Goal: Information Seeking & Learning: Learn about a topic

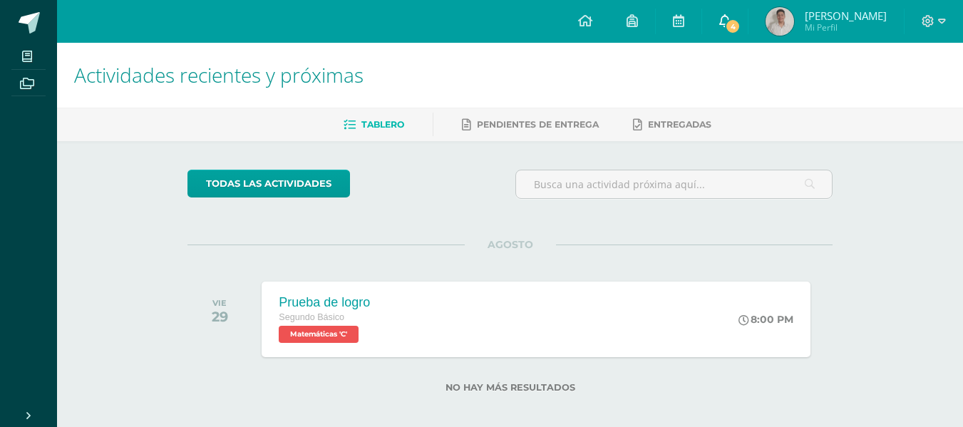
click at [743, 11] on link "4" at bounding box center [725, 21] width 46 height 43
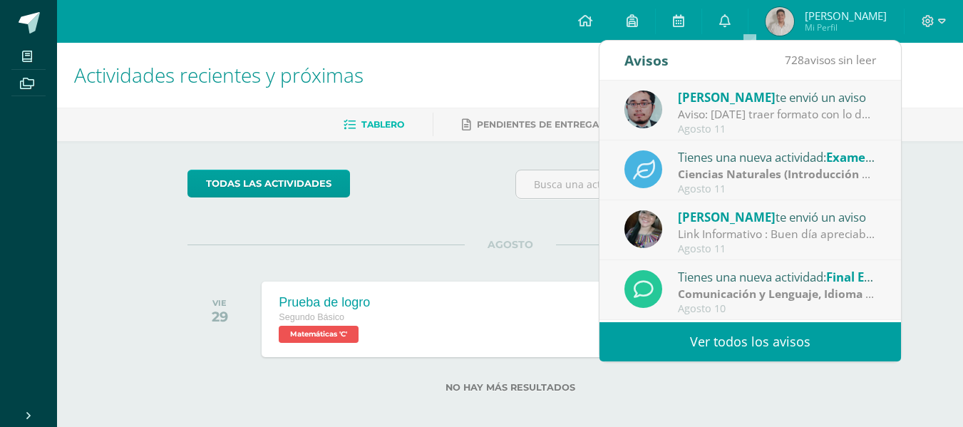
click at [698, 120] on div "Aviso: [DATE] traer formato con lo de las esferas continuaremos con los sombrea…" at bounding box center [777, 114] width 198 height 16
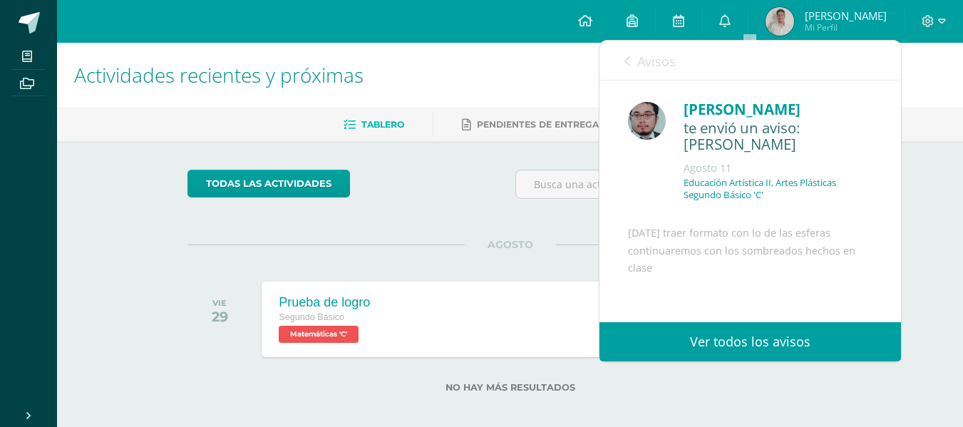
click at [627, 58] on icon at bounding box center [628, 61] width 6 height 11
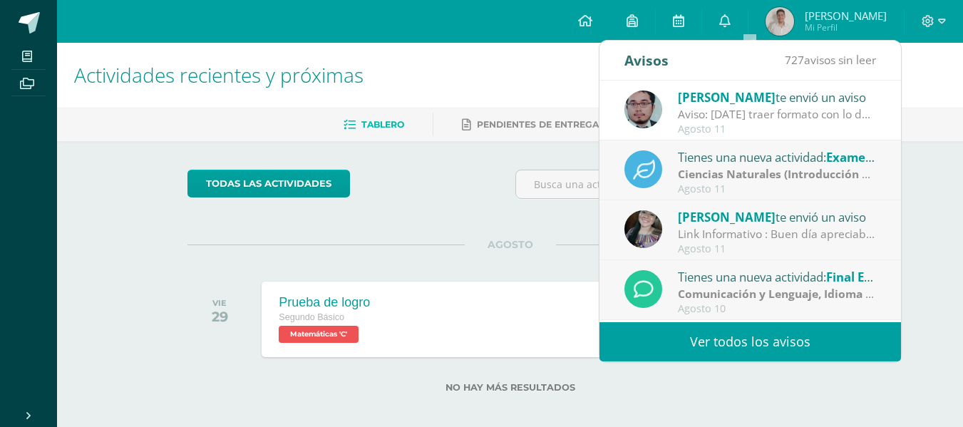
click at [729, 183] on div "Agosto 11" at bounding box center [777, 189] width 198 height 12
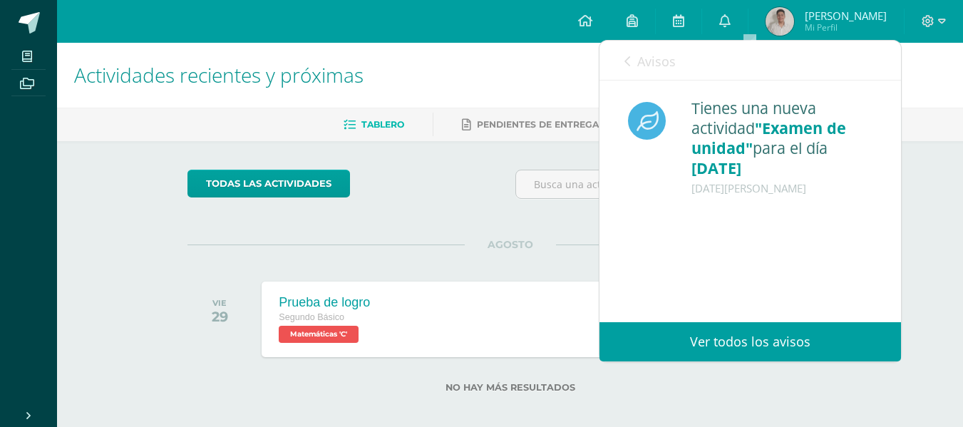
click at [635, 51] on link "Avisos" at bounding box center [650, 61] width 51 height 41
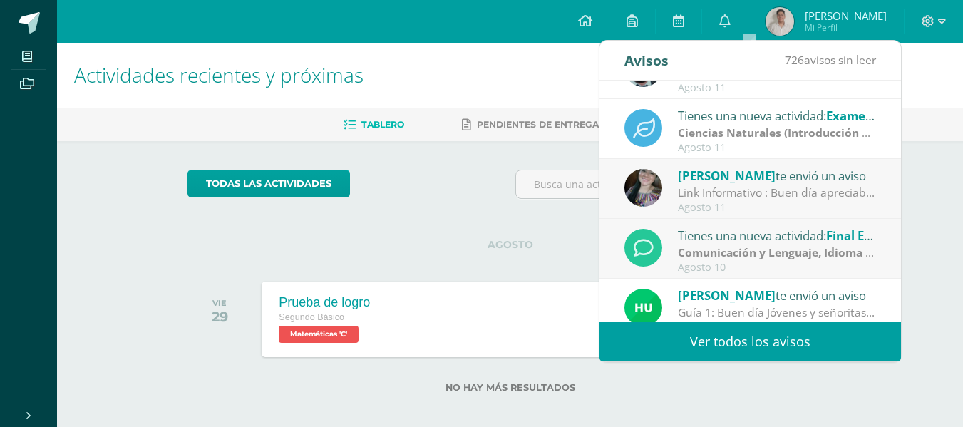
scroll to position [42, 0]
click at [796, 188] on div "Link Informativo : Buen día apreciables estudiantes, es un gusto dirigirme a us…" at bounding box center [777, 192] width 198 height 16
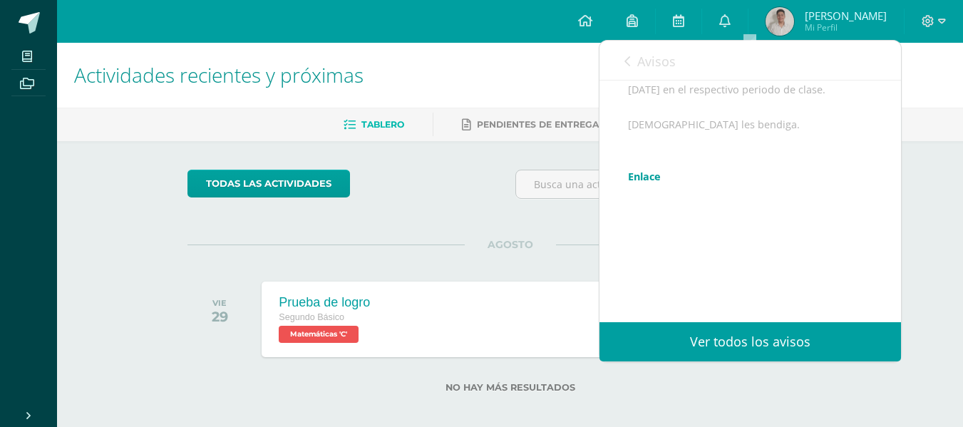
scroll to position [232, 0]
click at [635, 222] on link "Enlace" at bounding box center [644, 216] width 33 height 14
click at [631, 59] on link "Avisos" at bounding box center [650, 61] width 51 height 41
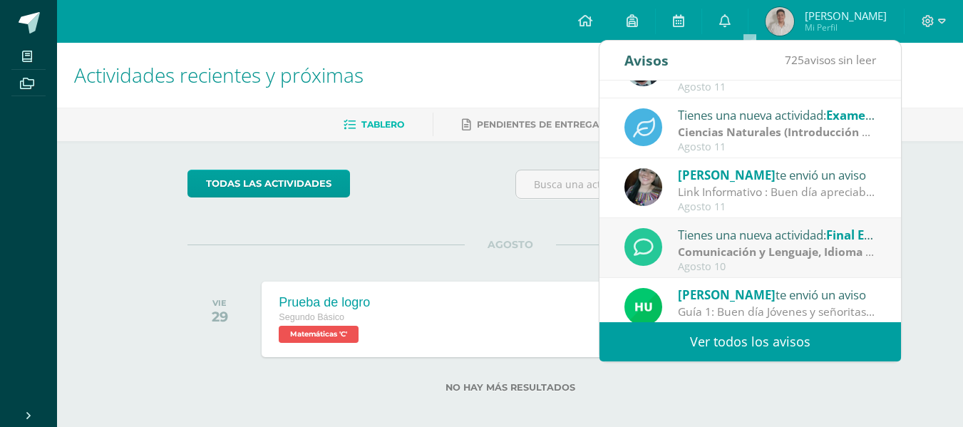
click at [704, 246] on strong "Comunicación y Lenguaje, Idioma Extranjero Inglés" at bounding box center [819, 252] width 282 height 16
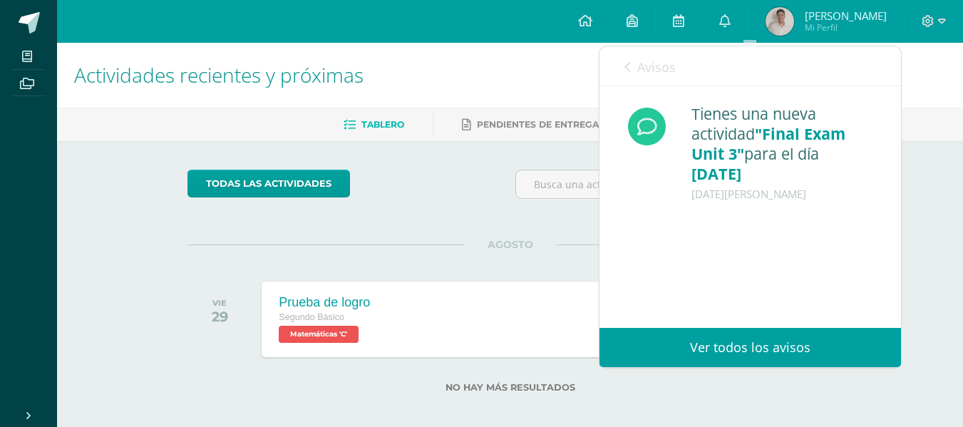
scroll to position [11, 0]
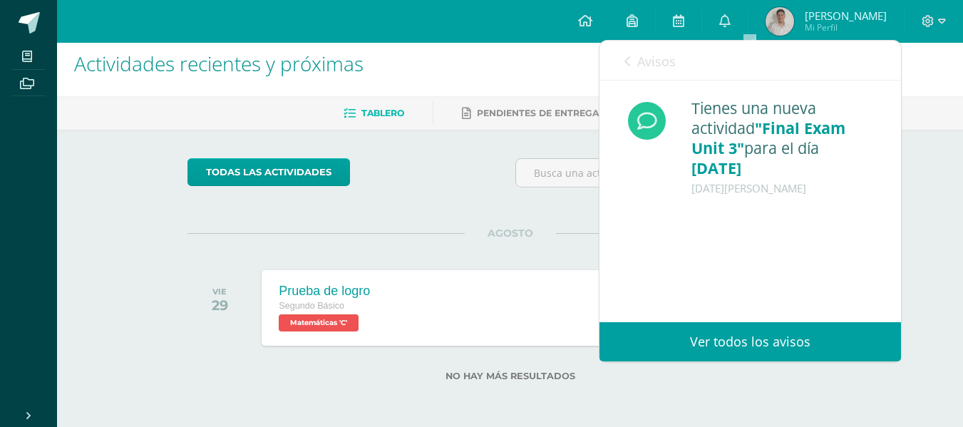
click at [630, 63] on icon at bounding box center [628, 61] width 6 height 11
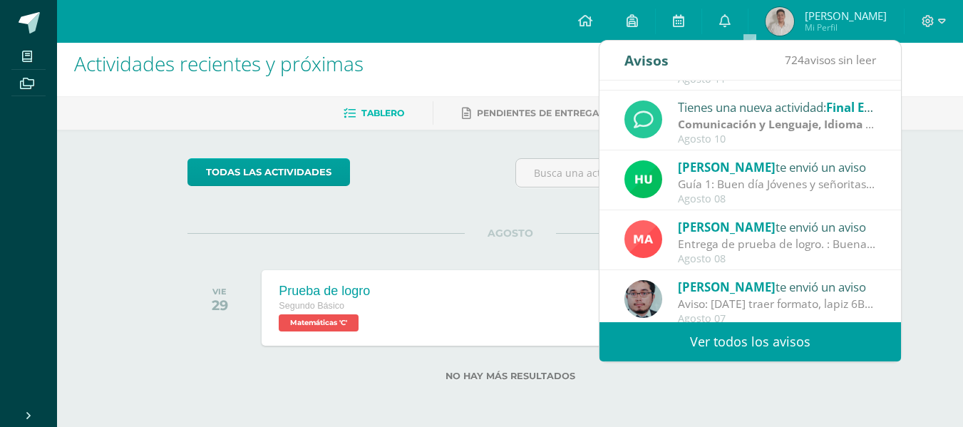
scroll to position [171, 0]
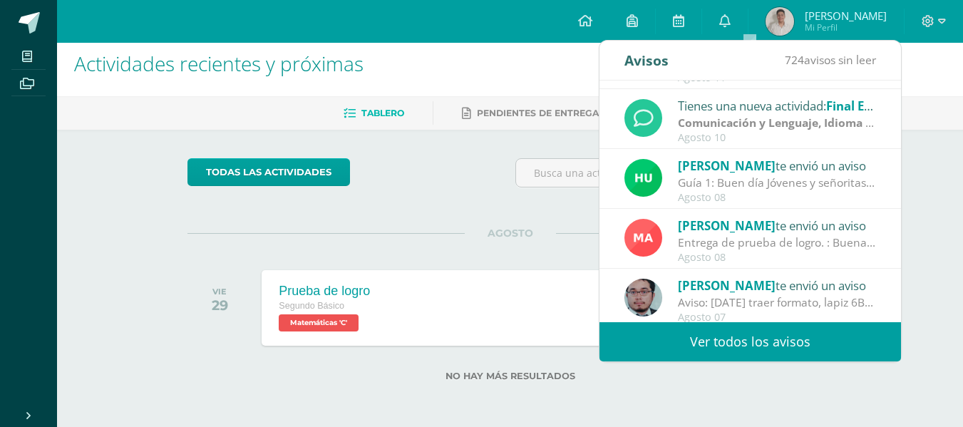
click at [751, 172] on div "Hugo Pirir te envió un aviso" at bounding box center [777, 165] width 198 height 19
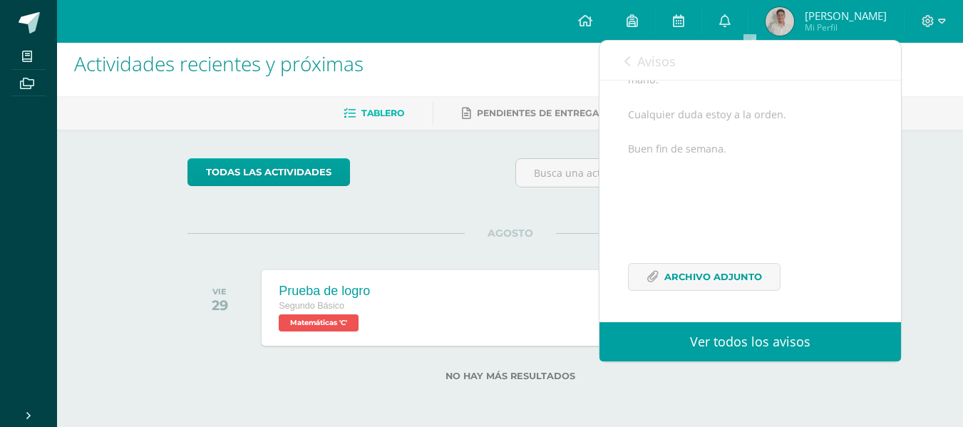
scroll to position [265, 0]
click at [705, 286] on span "Archivo Adjunto" at bounding box center [713, 277] width 98 height 26
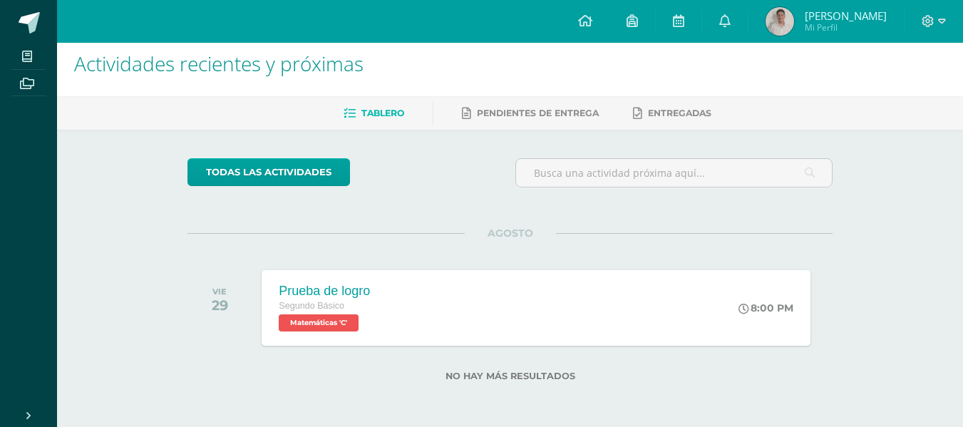
click at [414, 207] on div "todas las Actividades No tienes actividades Échale un vistazo a los demás perío…" at bounding box center [510, 278] width 702 height 297
click at [748, 11] on link "0" at bounding box center [725, 21] width 46 height 43
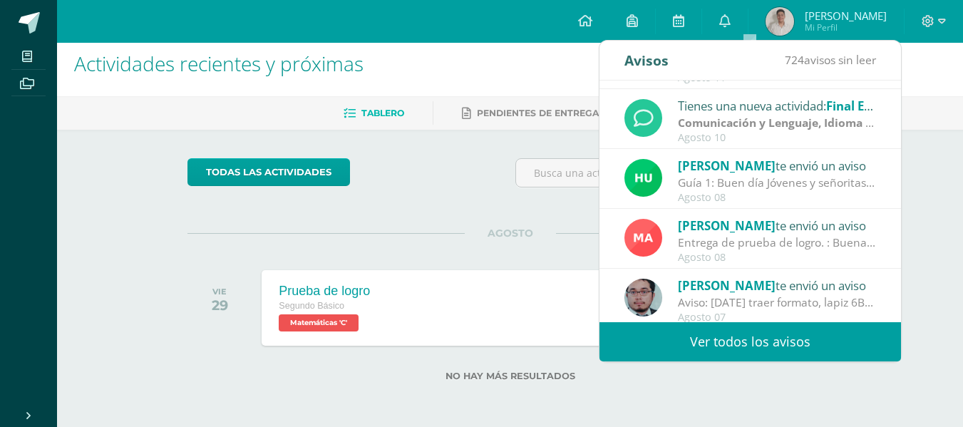
scroll to position [237, 0]
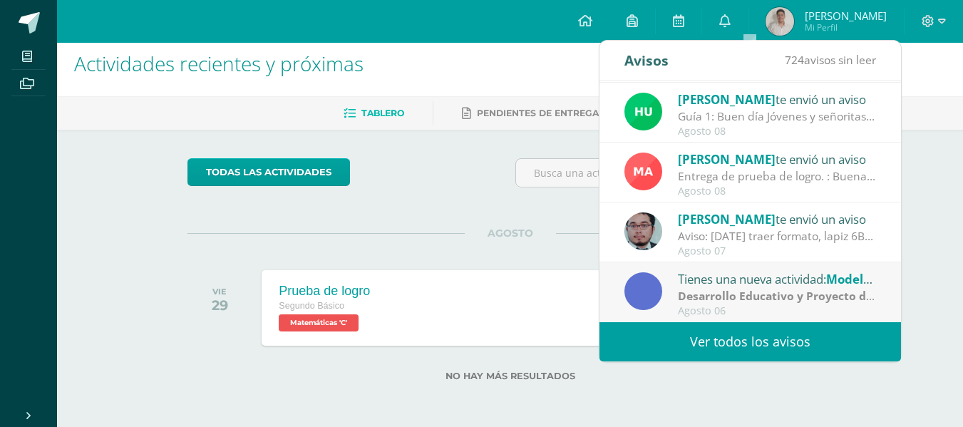
click at [733, 334] on link "Ver todos los avisos" at bounding box center [751, 341] width 302 height 39
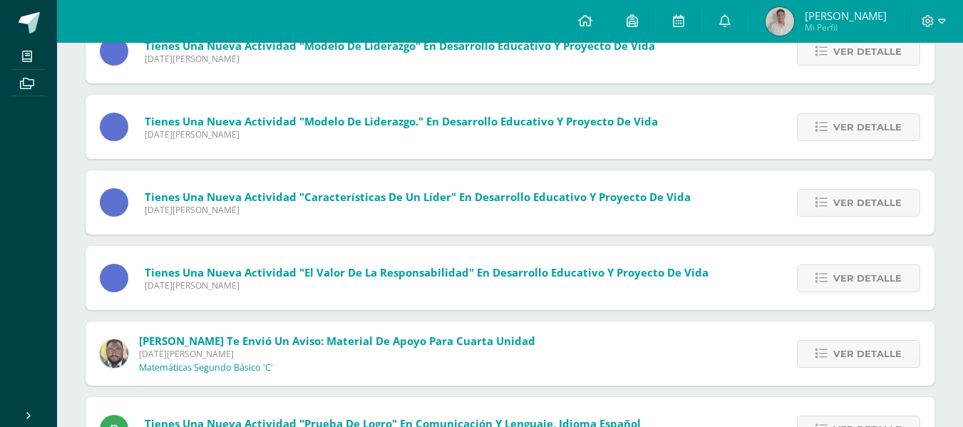
scroll to position [201, 0]
click at [850, 364] on span "Ver detalle" at bounding box center [867, 353] width 68 height 26
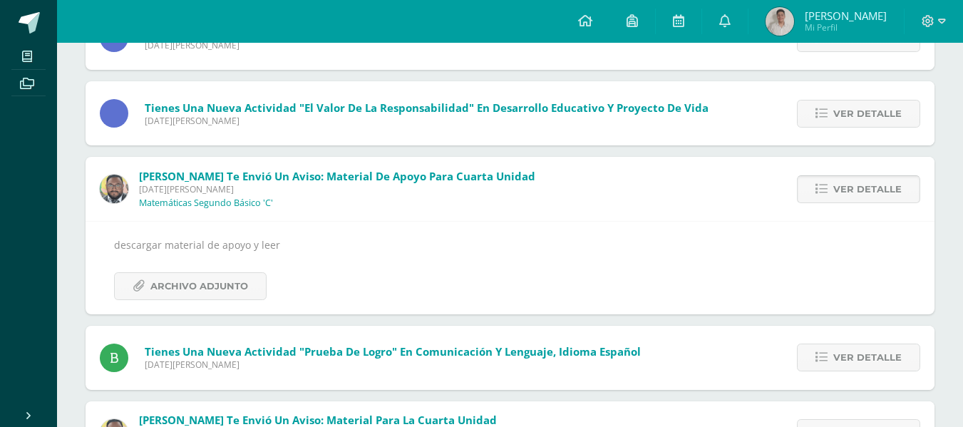
scroll to position [367, 0]
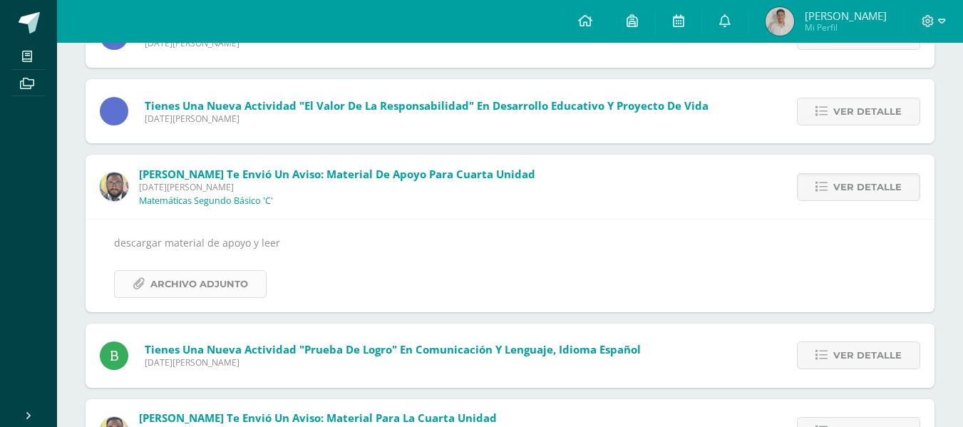
click at [207, 287] on span "Archivo Adjunto" at bounding box center [199, 284] width 98 height 26
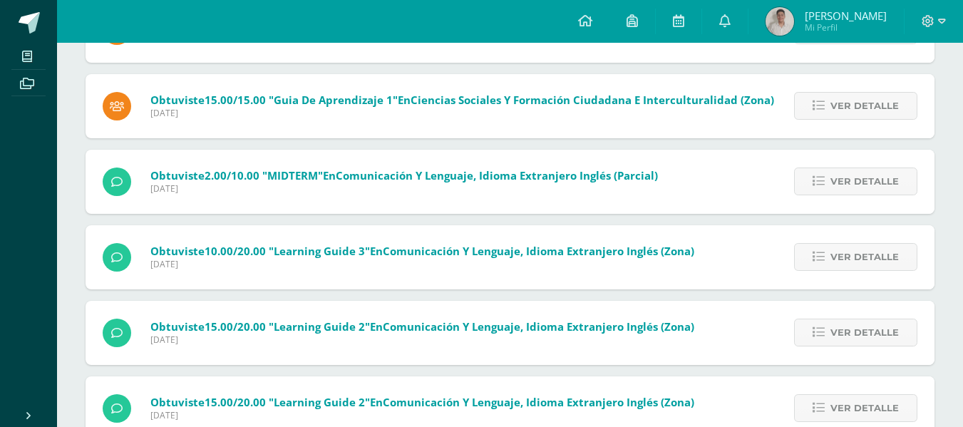
scroll to position [2011, 0]
